Goal: Transaction & Acquisition: Purchase product/service

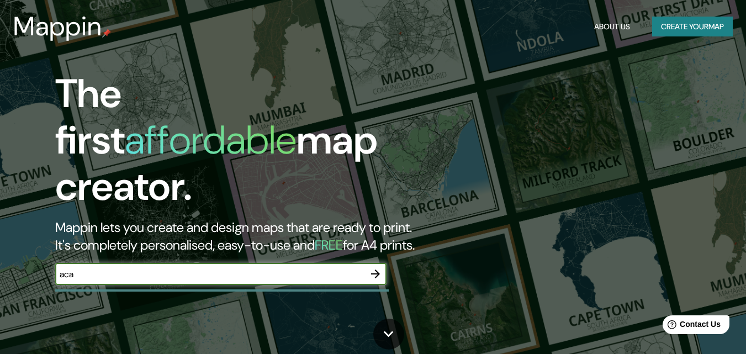
type input "aca"
click at [663, 25] on button "Create your map" at bounding box center [692, 27] width 81 height 20
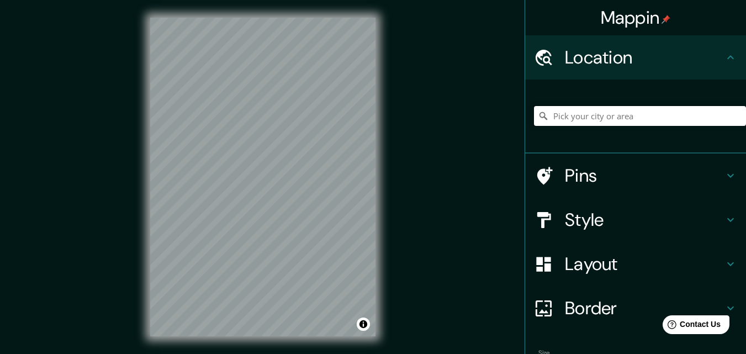
click at [626, 108] on input "Pick your city or area" at bounding box center [640, 116] width 212 height 20
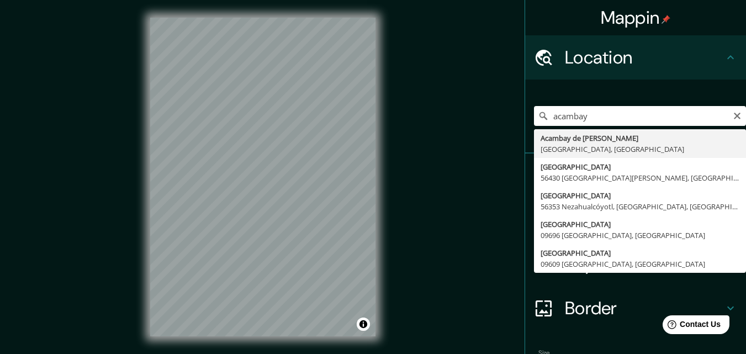
type input "Acambay de [PERSON_NAME], [GEOGRAPHIC_DATA], [GEOGRAPHIC_DATA]"
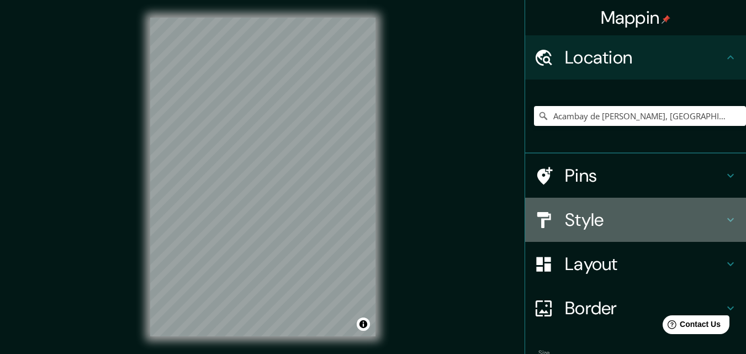
click at [584, 211] on h4 "Style" at bounding box center [644, 220] width 159 height 22
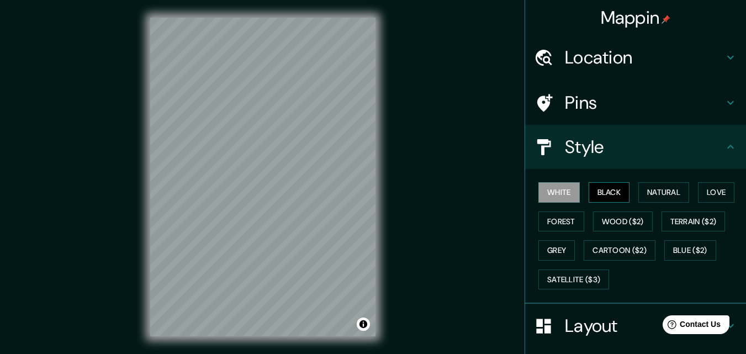
click at [592, 196] on button "Black" at bounding box center [608, 192] width 41 height 20
click at [584, 220] on button "Forest" at bounding box center [561, 221] width 46 height 20
click at [602, 52] on h4 "Location" at bounding box center [644, 57] width 159 height 22
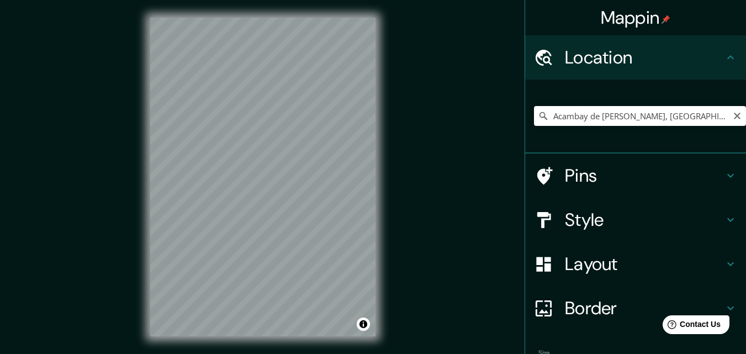
click at [594, 114] on input "Acambay de [PERSON_NAME], [GEOGRAPHIC_DATA], [GEOGRAPHIC_DATA]" at bounding box center [640, 116] width 212 height 20
click at [732, 116] on icon "Clear" at bounding box center [736, 115] width 9 height 9
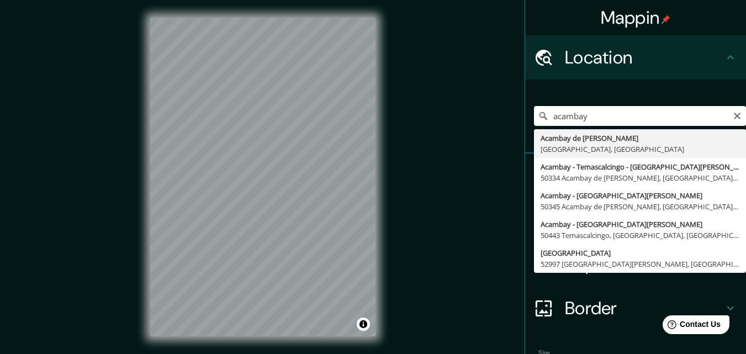
type input "Acambay de [PERSON_NAME], [GEOGRAPHIC_DATA], [GEOGRAPHIC_DATA]"
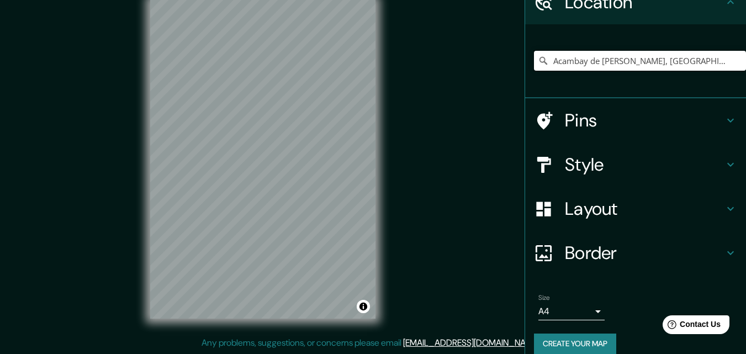
scroll to position [69, 0]
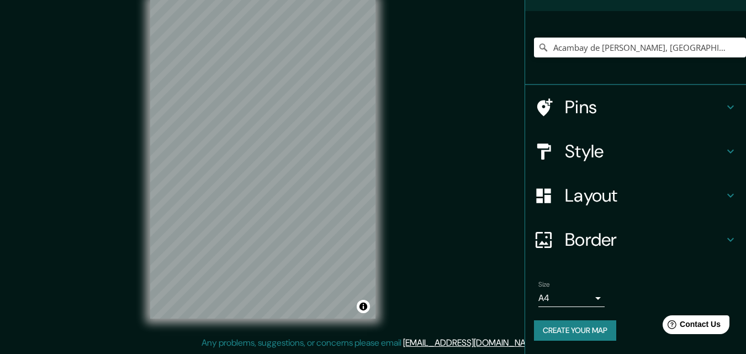
click at [565, 109] on h4 "Pins" at bounding box center [644, 107] width 159 height 22
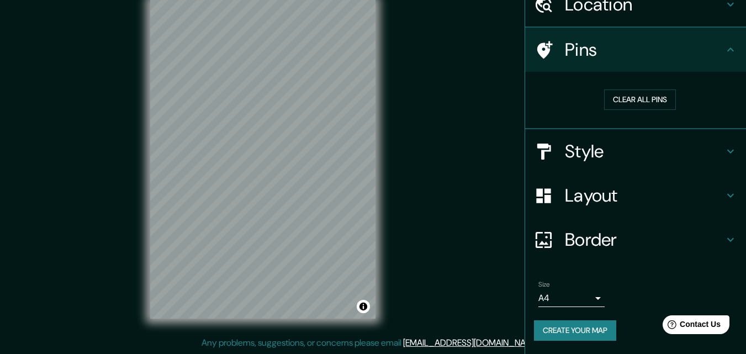
scroll to position [54, 0]
click at [615, 94] on button "Clear all pins" at bounding box center [640, 101] width 72 height 20
click at [633, 99] on button "Clear all pins" at bounding box center [640, 101] width 72 height 20
click at [568, 148] on h4 "Style" at bounding box center [644, 152] width 159 height 22
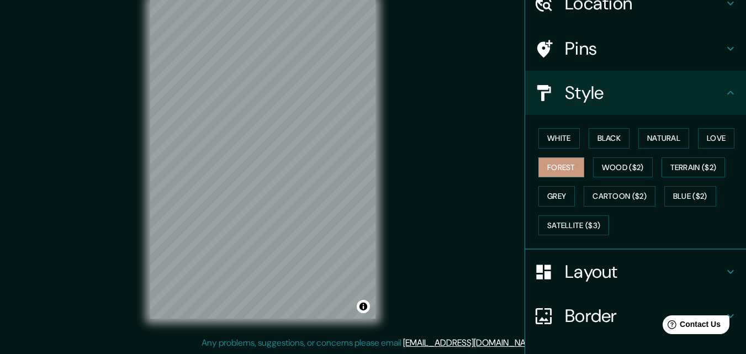
click at [554, 157] on div "White Black Natural Love Forest Wood ($2) Terrain ($2) Grey Cartoon ($2) Blue (…" at bounding box center [640, 182] width 212 height 116
click at [652, 164] on button "Wood ($2)" at bounding box center [623, 167] width 60 height 20
